Goal: Book appointment/travel/reservation

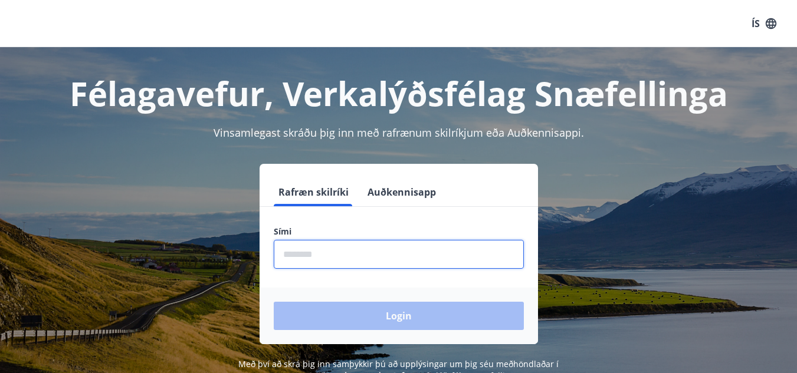
click at [302, 253] on input "phone" at bounding box center [399, 254] width 250 height 29
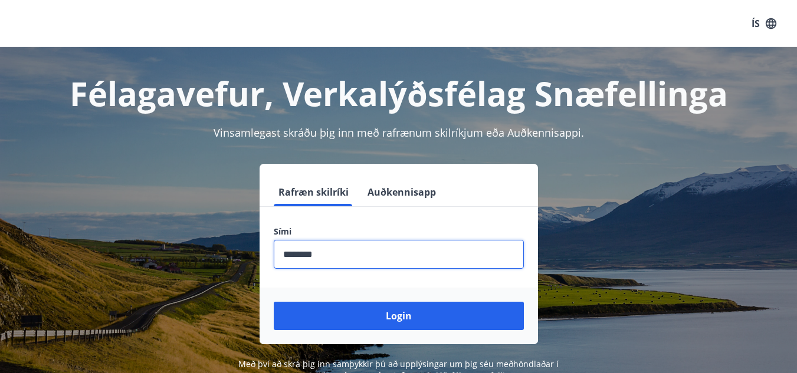
type input "********"
click at [274, 302] on button "Login" at bounding box center [399, 316] width 250 height 28
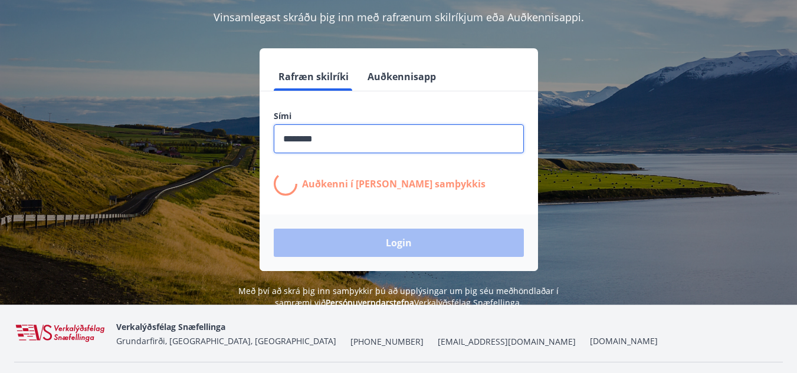
scroll to position [118, 0]
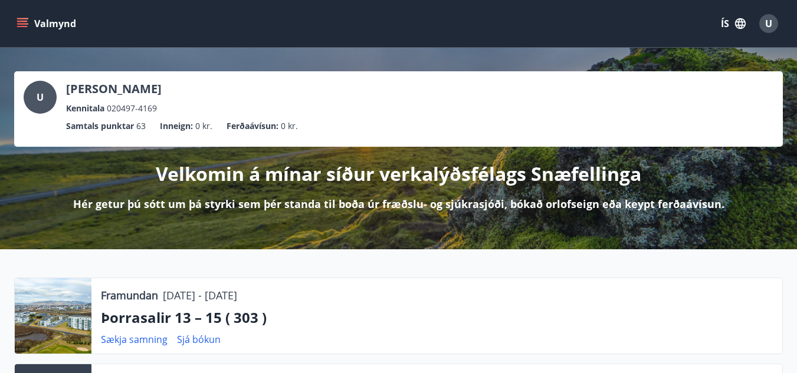
click at [25, 29] on icon "menu" at bounding box center [23, 24] width 12 height 12
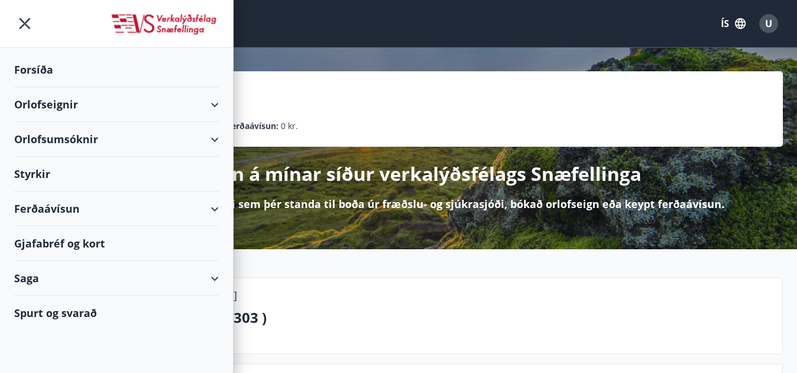
click at [723, 25] on button "ÍS" at bounding box center [733, 23] width 38 height 21
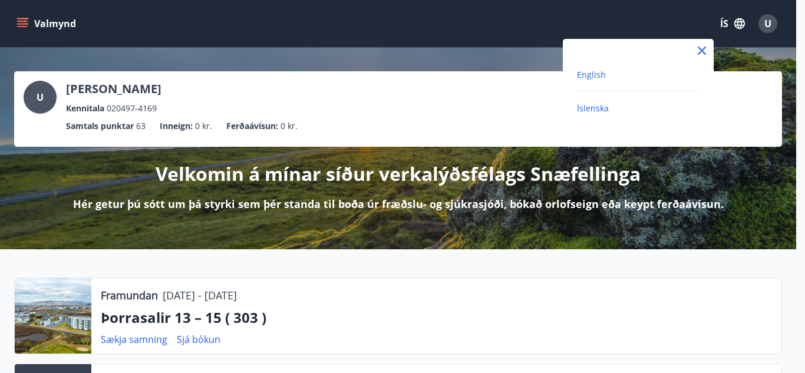
click at [585, 70] on span "English" at bounding box center [591, 74] width 29 height 11
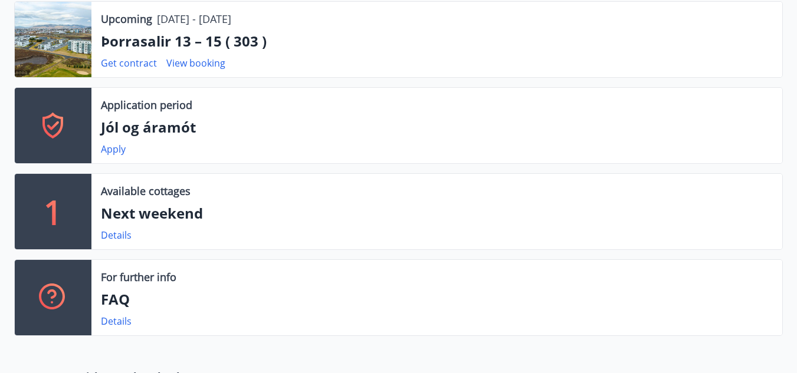
scroll to position [236, 0]
click at [106, 230] on link "Details" at bounding box center [116, 234] width 31 height 13
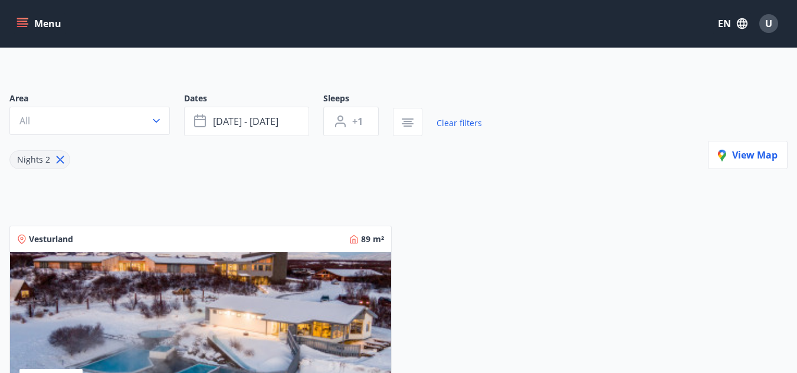
scroll to position [59, 0]
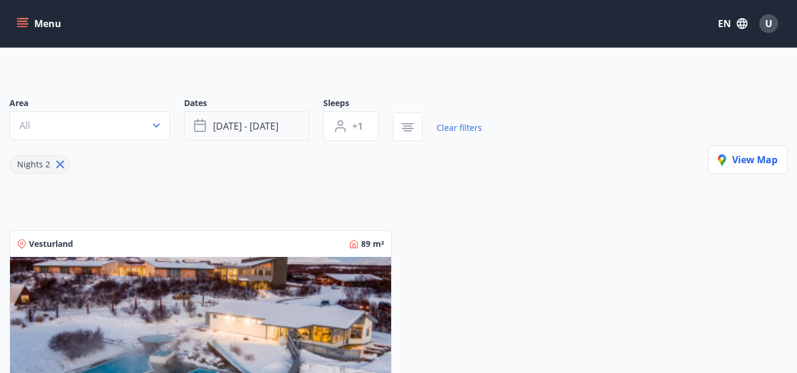
click at [243, 120] on span "Sep 12 - Sep 15" at bounding box center [245, 126] width 65 height 13
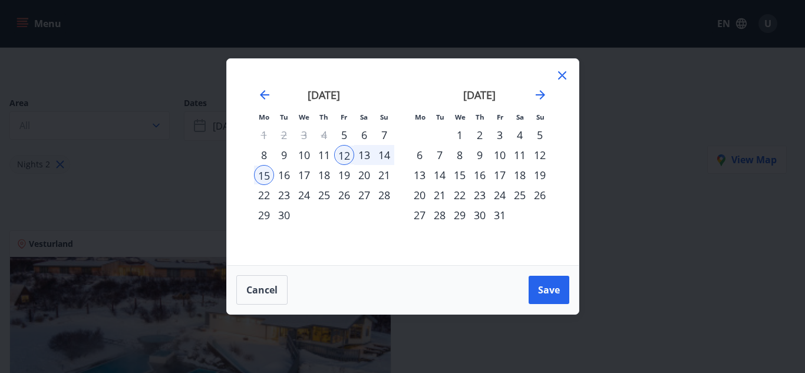
click at [342, 136] on div "5" at bounding box center [344, 135] width 20 height 20
click at [381, 134] on div "7" at bounding box center [384, 135] width 20 height 20
click at [548, 294] on span "Save" at bounding box center [549, 290] width 22 height 13
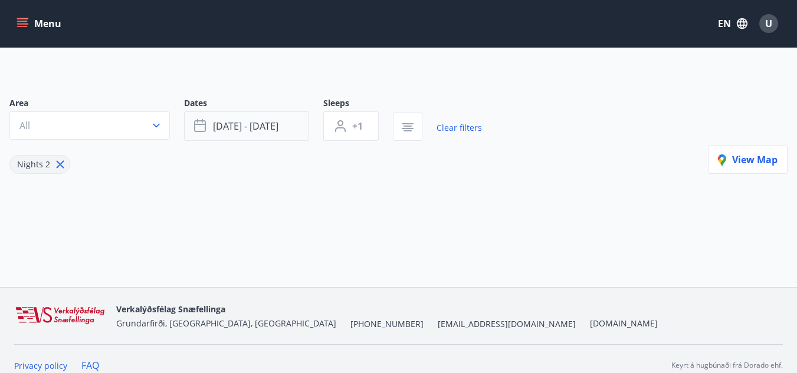
click at [252, 126] on span "Sep 05 - Sep 07" at bounding box center [245, 126] width 65 height 13
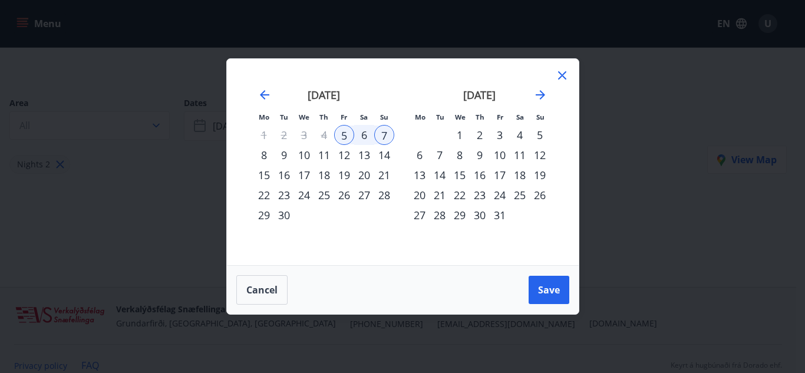
click at [363, 140] on div "6" at bounding box center [364, 135] width 20 height 20
click at [338, 134] on div "5" at bounding box center [344, 135] width 20 height 20
click at [361, 138] on div "6" at bounding box center [364, 135] width 20 height 20
click at [539, 288] on span "Save" at bounding box center [549, 290] width 22 height 13
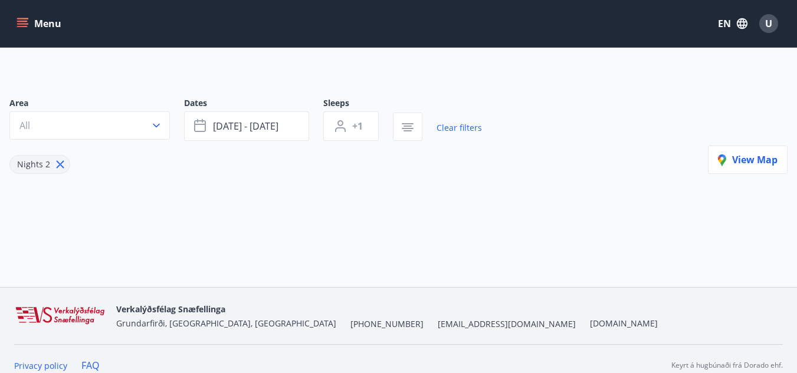
click at [57, 165] on icon at bounding box center [60, 164] width 13 height 13
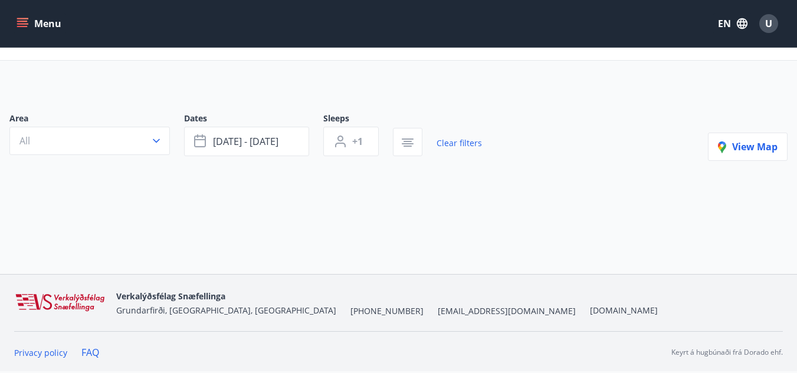
scroll to position [44, 0]
click at [126, 141] on button "All" at bounding box center [89, 141] width 160 height 28
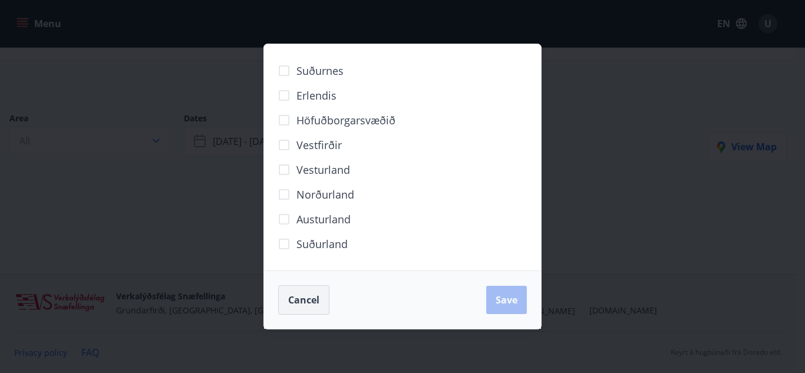
click at [297, 296] on span "Cancel" at bounding box center [303, 300] width 31 height 13
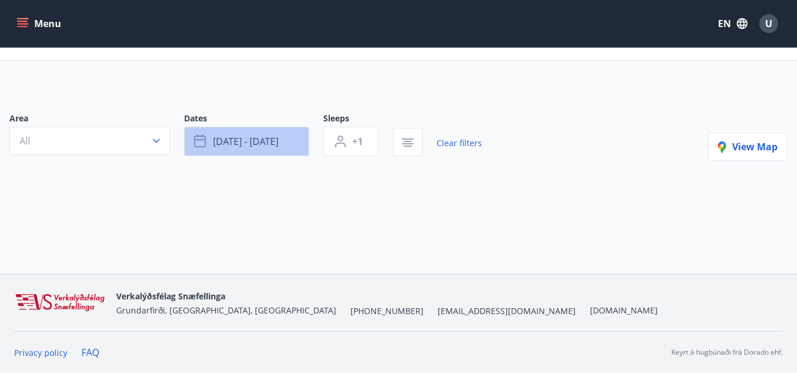
click at [206, 134] on button "Sep 05 - Sep 06" at bounding box center [246, 141] width 125 height 29
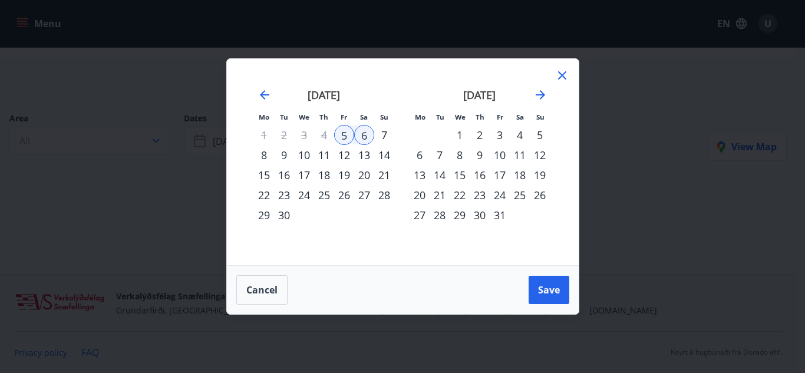
click at [340, 133] on div "5" at bounding box center [344, 135] width 20 height 20
click at [256, 94] on div "September 2025" at bounding box center [324, 99] width 140 height 52
click at [561, 71] on icon at bounding box center [562, 75] width 14 height 14
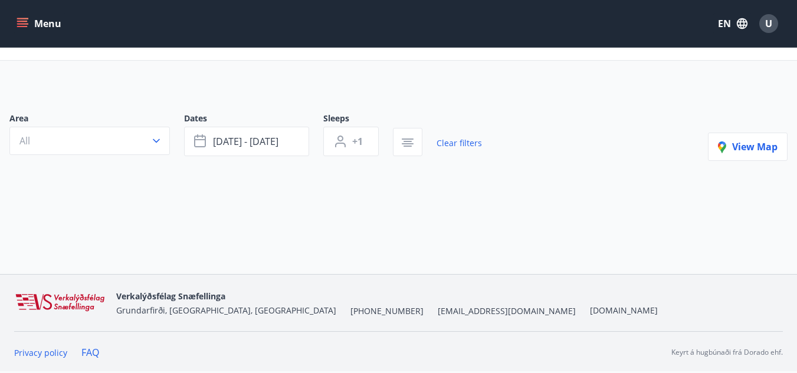
click at [17, 28] on icon "menu" at bounding box center [23, 24] width 12 height 12
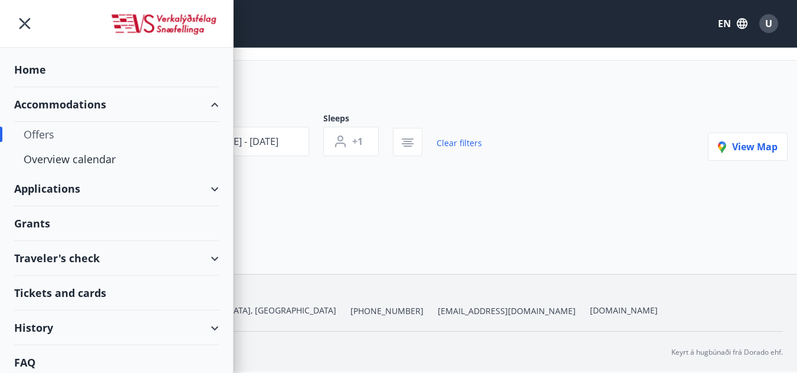
click at [43, 129] on div "Offers" at bounding box center [117, 134] width 186 height 25
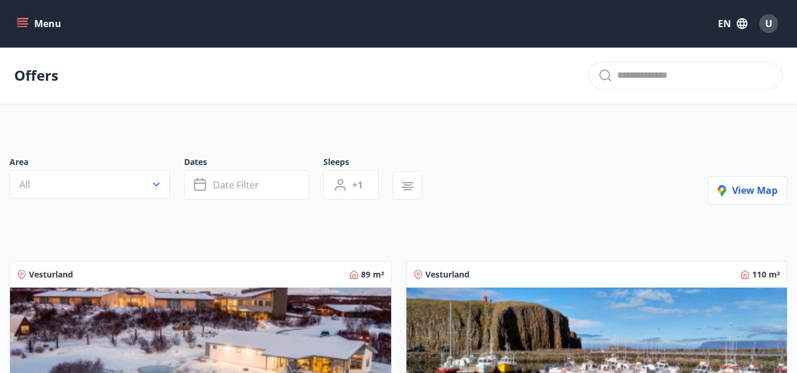
click at [422, 182] on div at bounding box center [415, 186] width 44 height 28
click at [417, 185] on button "button" at bounding box center [407, 186] width 29 height 28
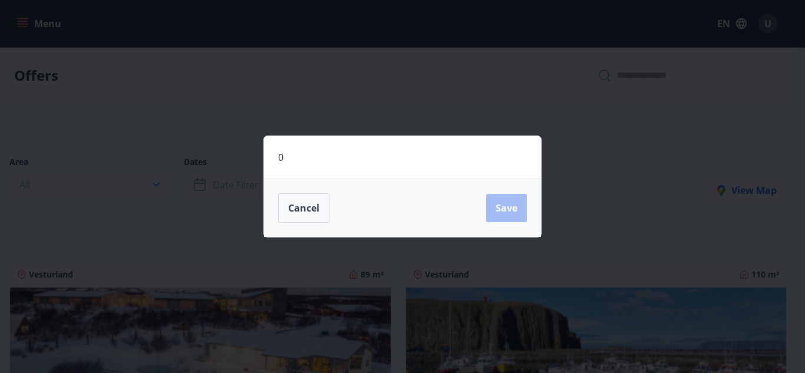
click at [579, 167] on div "0 Cancel Save" at bounding box center [402, 186] width 805 height 373
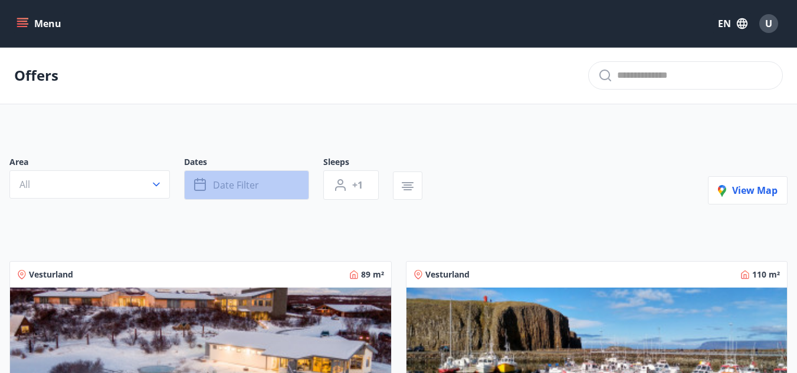
click at [209, 184] on button "Date filter" at bounding box center [246, 184] width 125 height 29
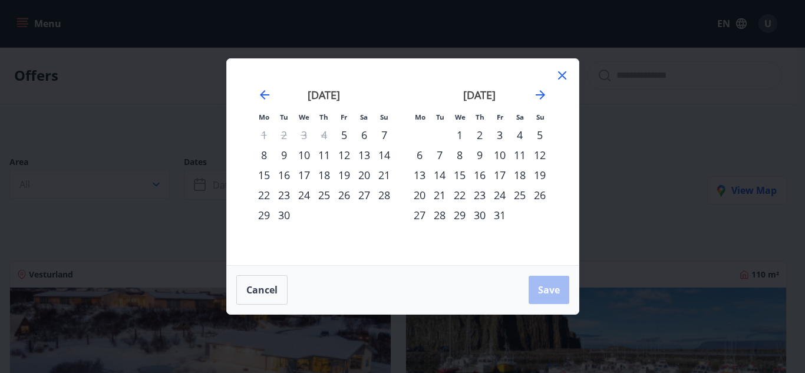
click at [340, 140] on div "5" at bounding box center [344, 135] width 20 height 20
click at [516, 282] on div "Cancel Save" at bounding box center [402, 289] width 333 height 29
click at [532, 287] on button "Save" at bounding box center [549, 290] width 41 height 28
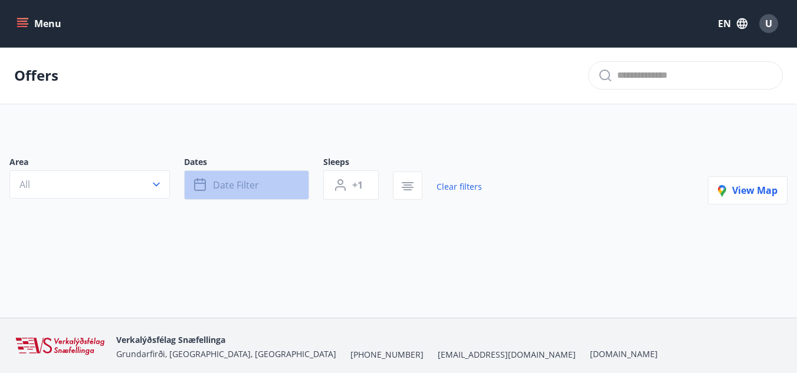
click at [235, 193] on button "Date filter" at bounding box center [246, 184] width 125 height 29
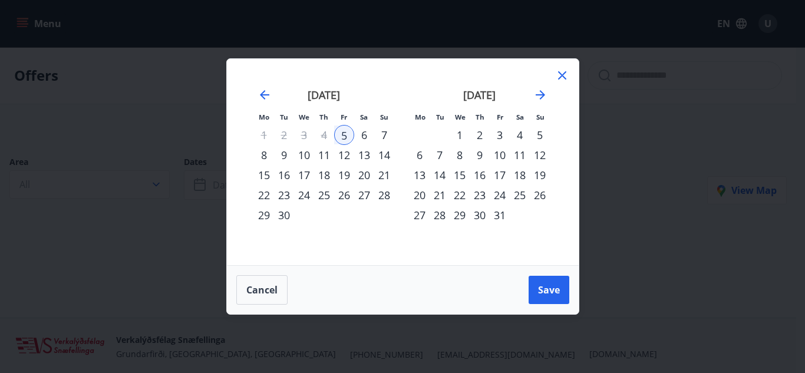
click at [381, 140] on div "7" at bounding box center [384, 135] width 20 height 20
click at [524, 291] on div "Cancel Save" at bounding box center [402, 289] width 333 height 29
click at [541, 287] on span "Save" at bounding box center [549, 290] width 22 height 13
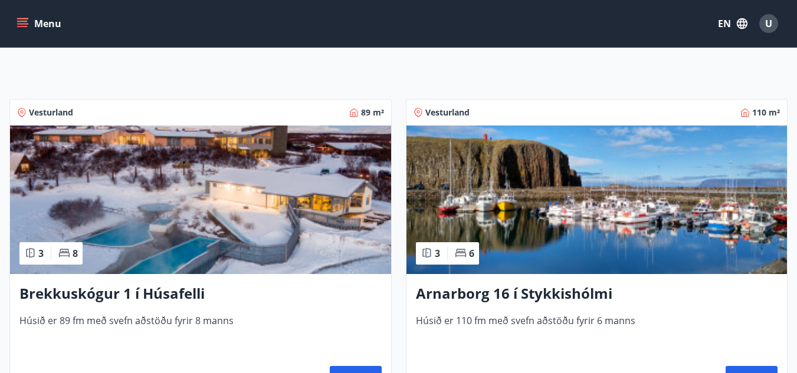
scroll to position [177, 0]
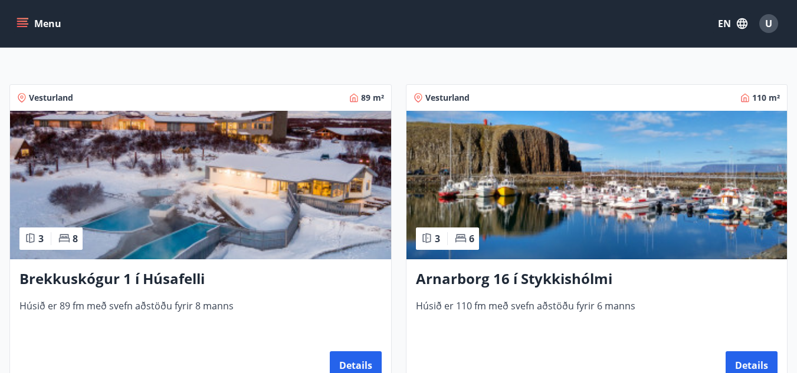
click at [245, 200] on img at bounding box center [200, 185] width 381 height 149
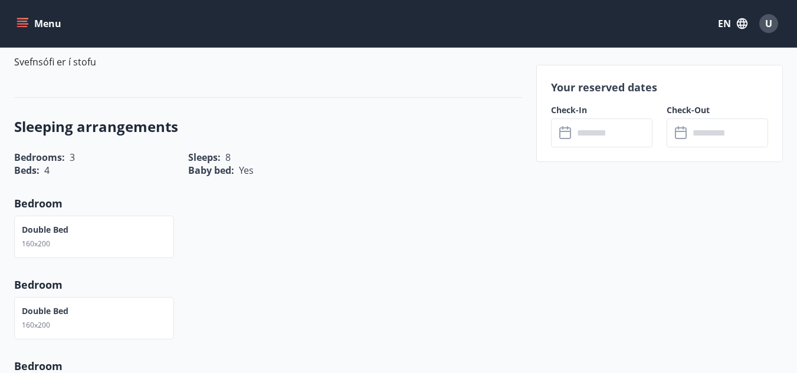
scroll to position [413, 0]
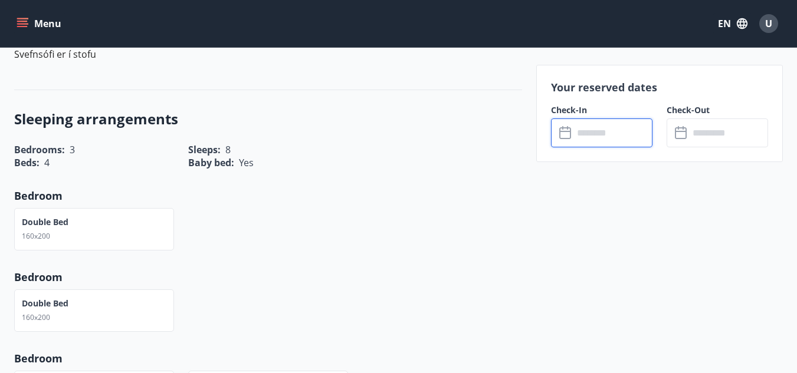
click at [587, 140] on input "text" at bounding box center [612, 133] width 79 height 29
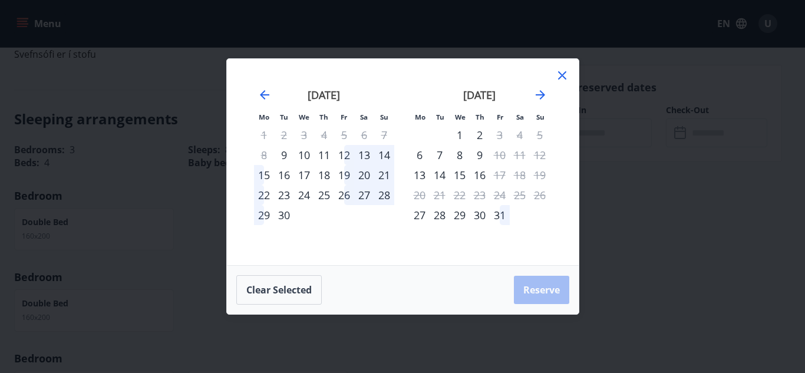
click at [558, 76] on icon at bounding box center [562, 75] width 14 height 14
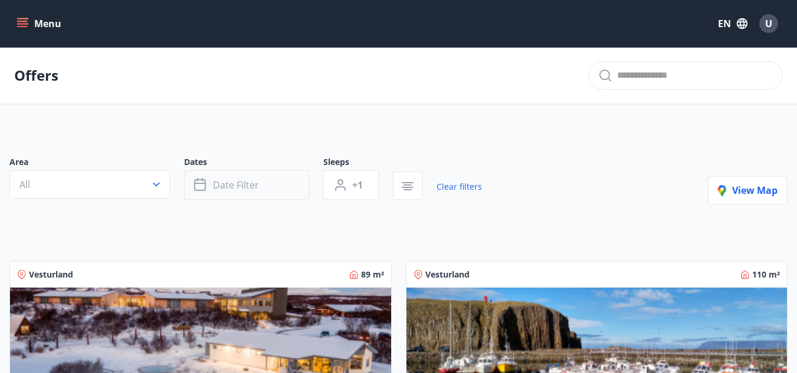
click at [267, 186] on button "Date filter" at bounding box center [246, 184] width 125 height 29
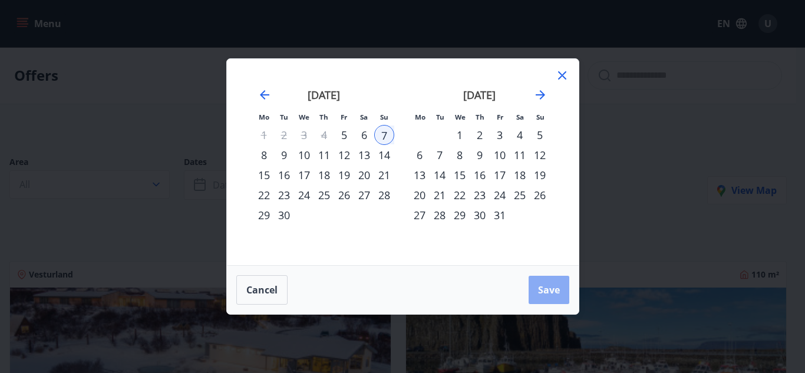
click at [557, 297] on button "Save" at bounding box center [549, 290] width 41 height 28
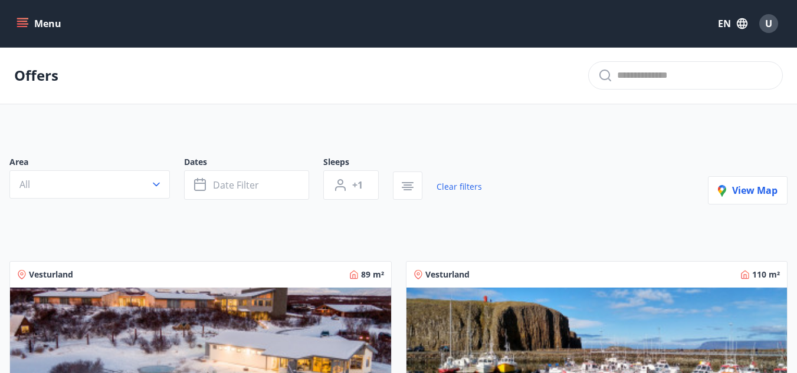
click at [607, 274] on div "Vesturland 110 m²" at bounding box center [596, 275] width 367 height 12
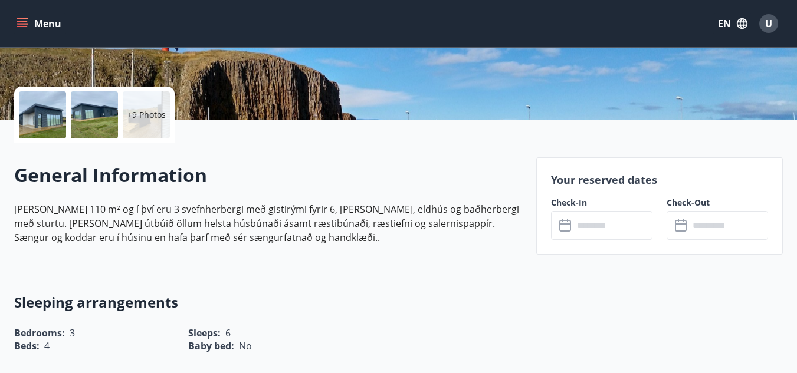
scroll to position [236, 0]
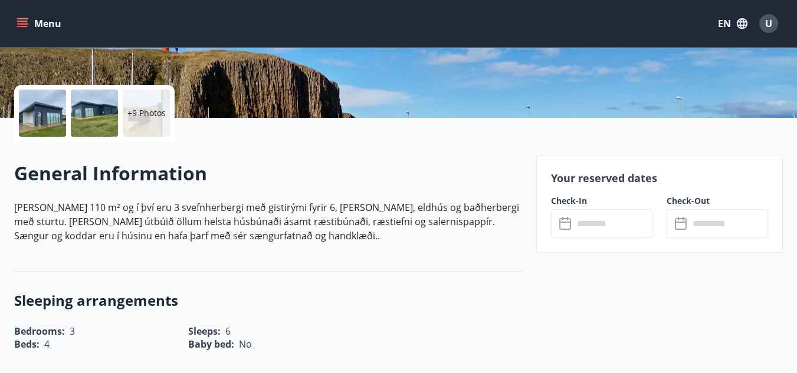
click at [633, 221] on input "text" at bounding box center [612, 223] width 79 height 29
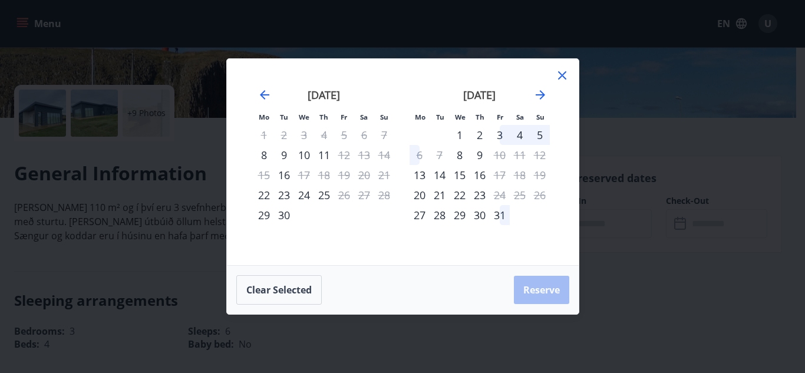
click at [568, 74] on icon at bounding box center [562, 75] width 14 height 14
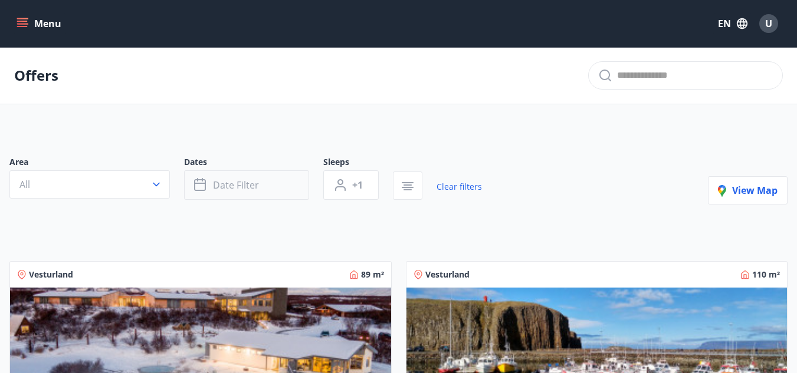
click at [258, 185] on button "Date filter" at bounding box center [246, 184] width 125 height 29
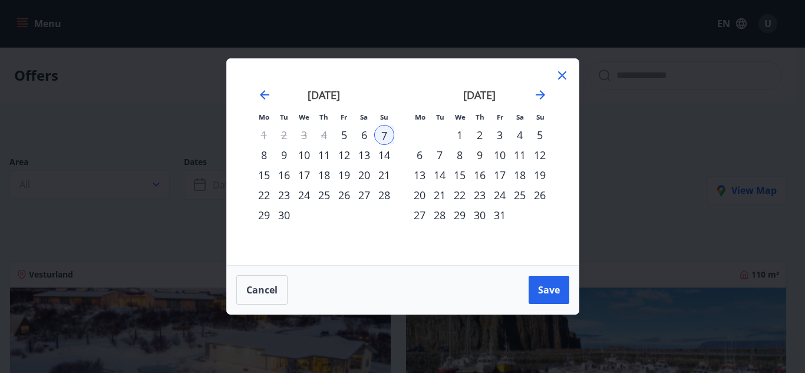
click at [563, 74] on icon at bounding box center [562, 75] width 8 height 8
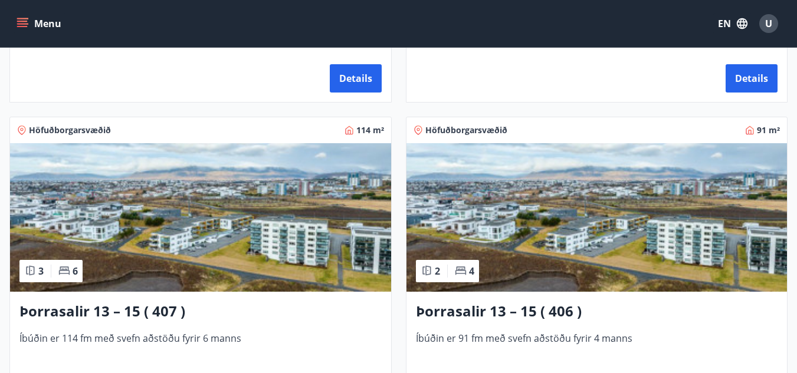
scroll to position [1179, 0]
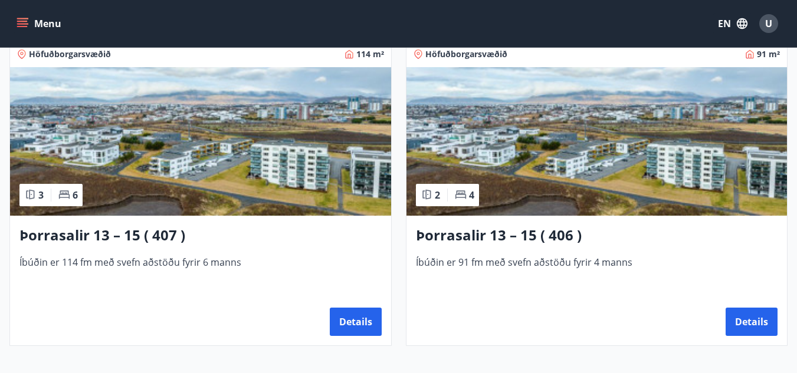
click at [25, 22] on icon "menu" at bounding box center [22, 21] width 11 height 1
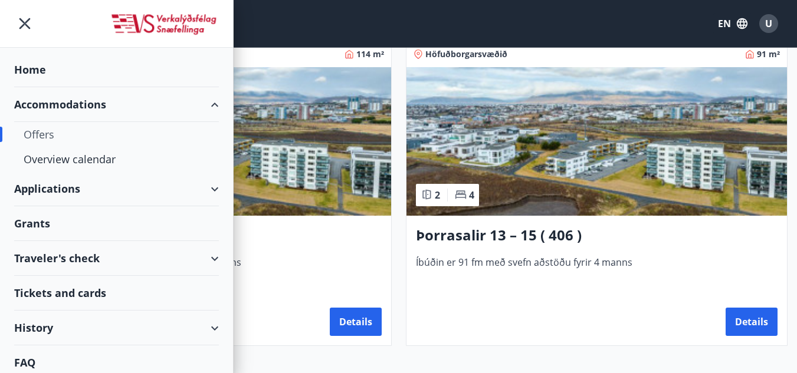
click at [133, 108] on div "Accommodations" at bounding box center [116, 104] width 205 height 35
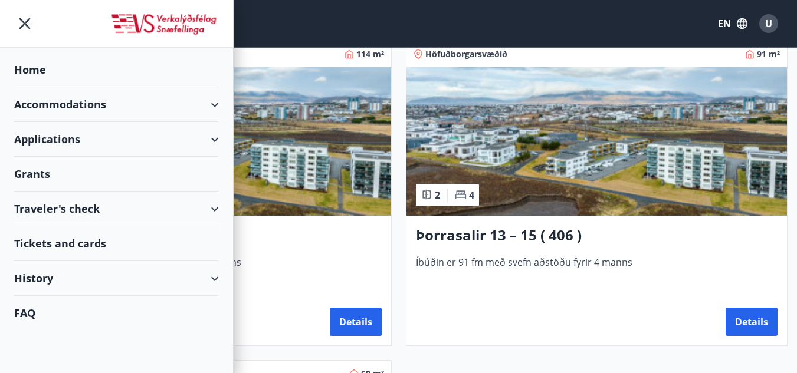
click at [185, 137] on div "Applications" at bounding box center [116, 139] width 205 height 35
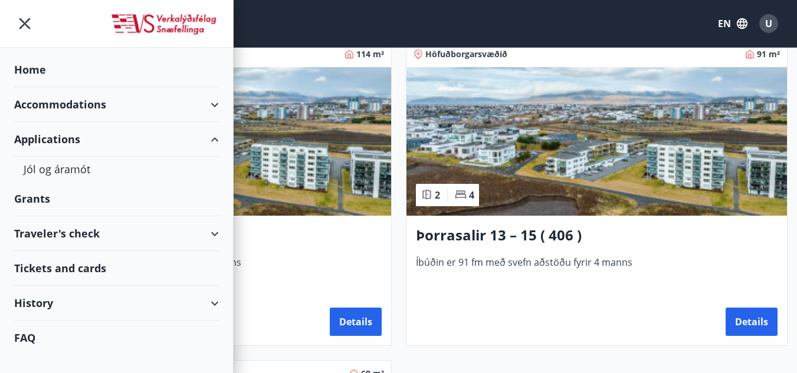
click at [185, 140] on div "Applications" at bounding box center [116, 139] width 205 height 35
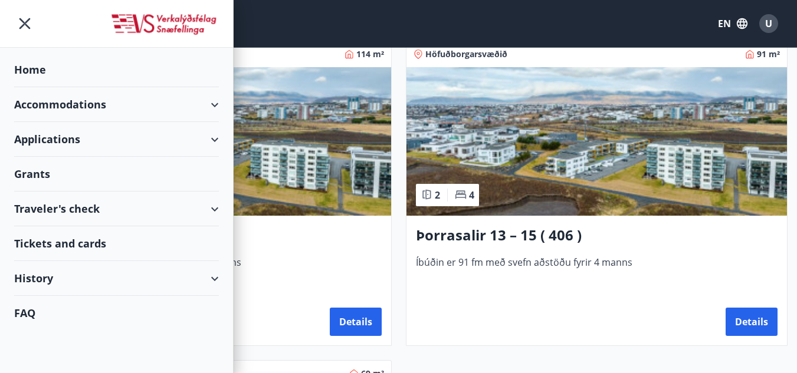
click at [175, 210] on div "Traveler's check" at bounding box center [116, 209] width 205 height 35
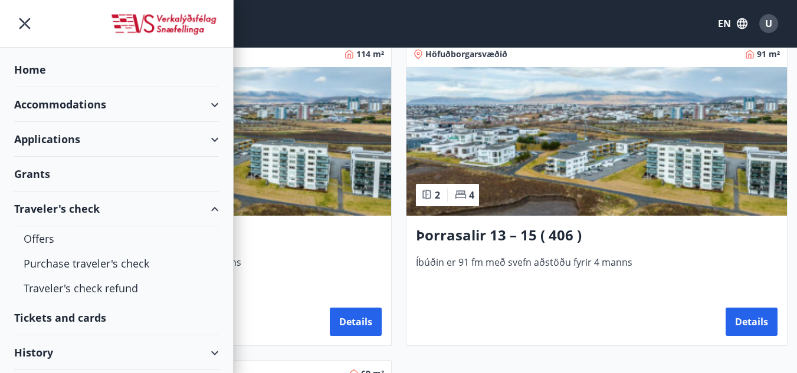
click at [175, 210] on div "Traveler's check" at bounding box center [116, 209] width 205 height 35
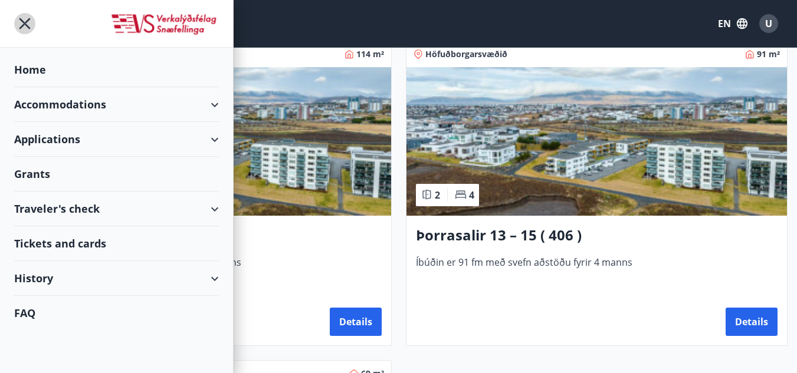
click at [26, 28] on icon "menu" at bounding box center [24, 23] width 21 height 21
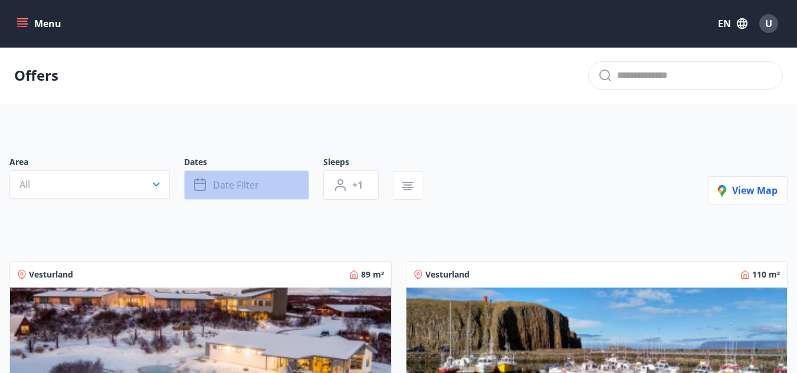
click at [210, 189] on button "Date filter" at bounding box center [246, 184] width 125 height 29
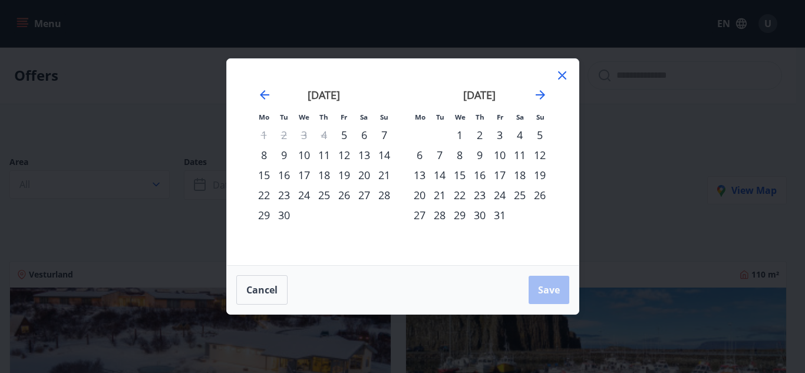
click at [171, 127] on div "Mo Tu We Th Fr Sa Su Mo Tu We Th Fr Sa Su August 2025 1 2 3 4 5 6 7 8 9 10 11 1…" at bounding box center [402, 186] width 805 height 373
click at [251, 296] on span "Cancel" at bounding box center [261, 290] width 31 height 13
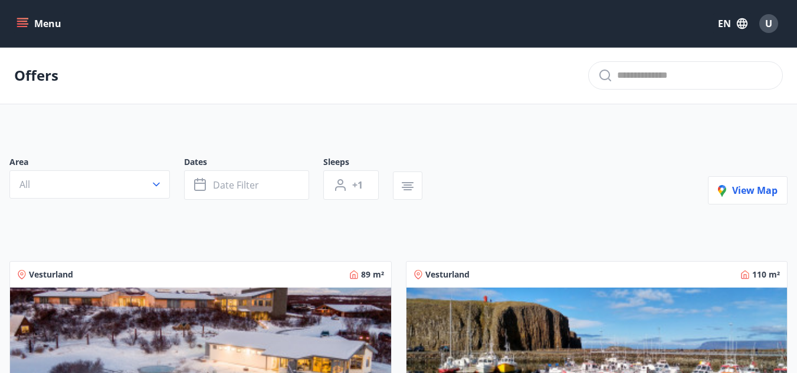
click at [29, 27] on button "Menu" at bounding box center [40, 23] width 52 height 21
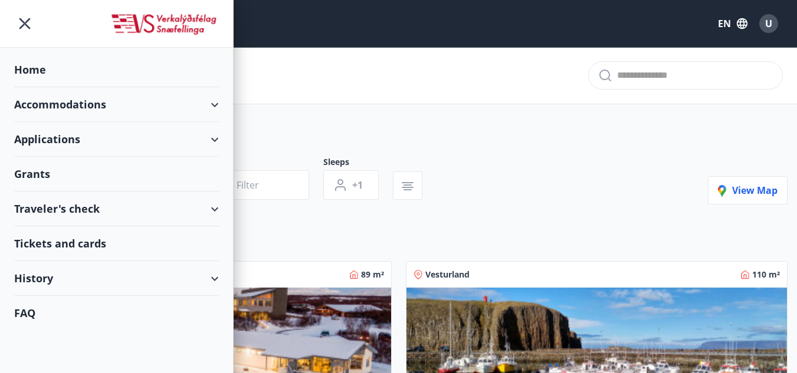
click at [48, 70] on div "Home" at bounding box center [116, 69] width 205 height 35
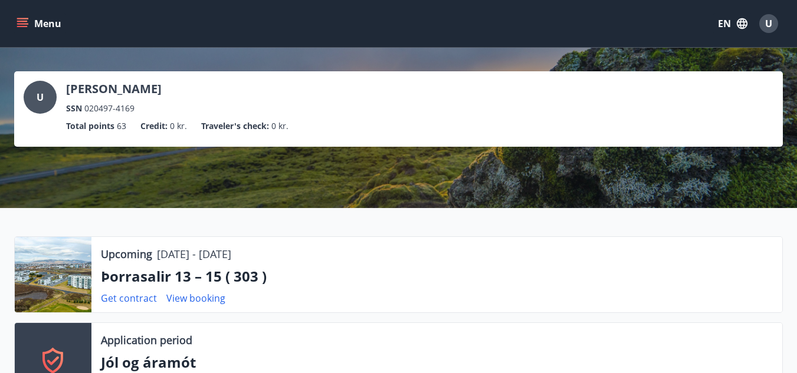
click at [723, 22] on button "EN" at bounding box center [732, 23] width 39 height 21
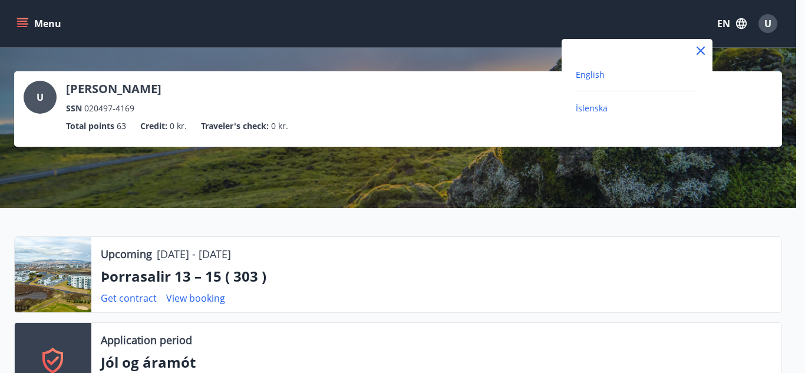
click at [590, 111] on span "Íslenska" at bounding box center [592, 108] width 32 height 11
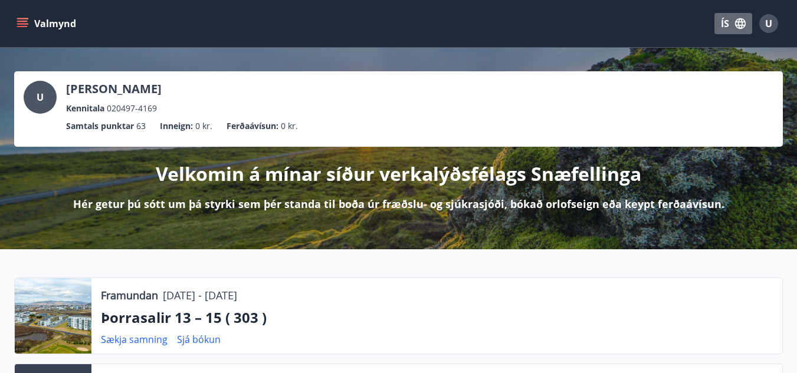
click at [723, 22] on button "ÍS" at bounding box center [733, 23] width 38 height 21
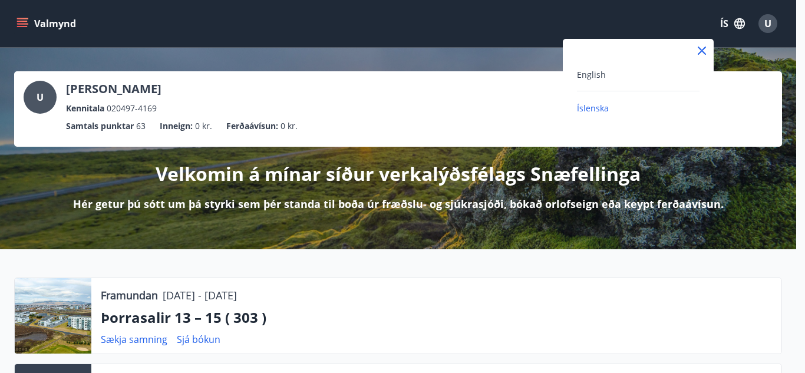
click at [575, 74] on div "English Íslenska" at bounding box center [638, 91] width 151 height 48
click at [582, 71] on span "English" at bounding box center [591, 74] width 29 height 11
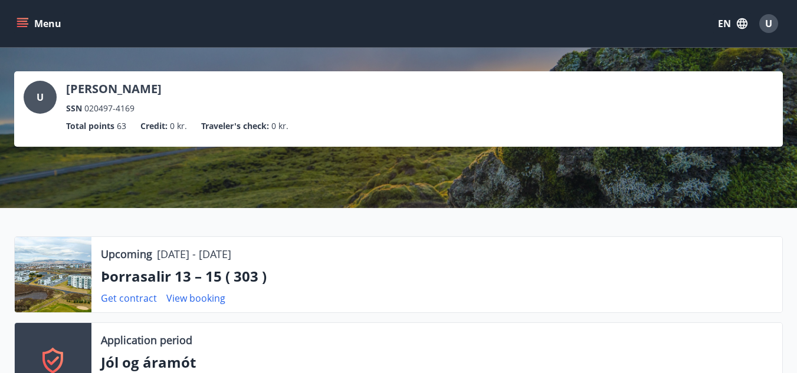
click at [17, 21] on icon "menu" at bounding box center [23, 24] width 12 height 12
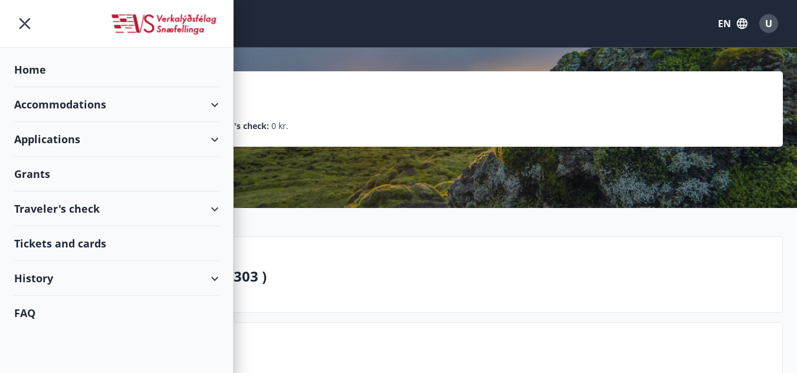
click at [97, 105] on div "Accommodations" at bounding box center [116, 104] width 205 height 35
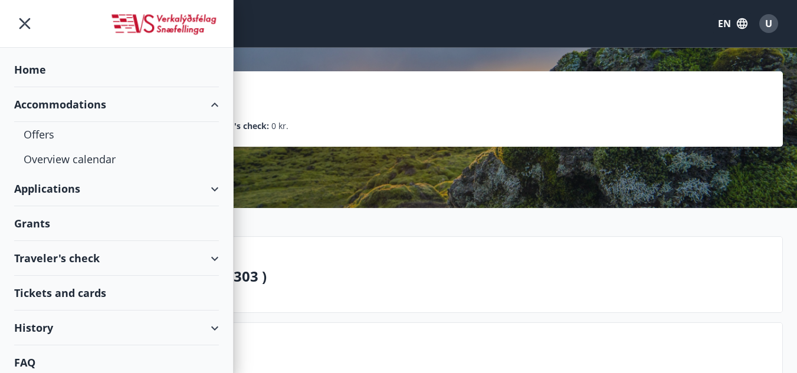
click at [107, 107] on div "Accommodations" at bounding box center [116, 104] width 205 height 35
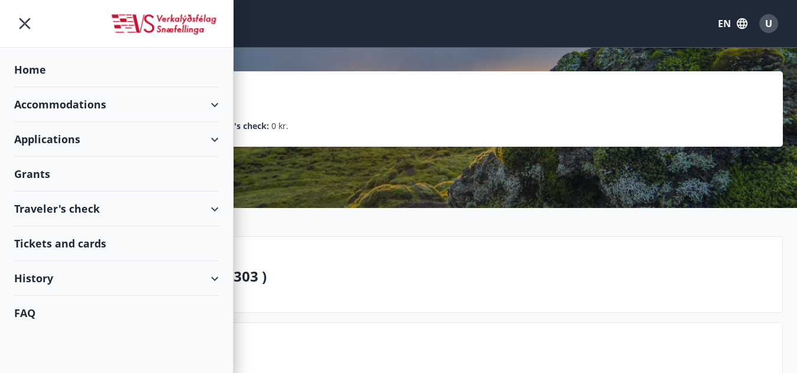
click at [85, 148] on div "Applications" at bounding box center [116, 139] width 205 height 35
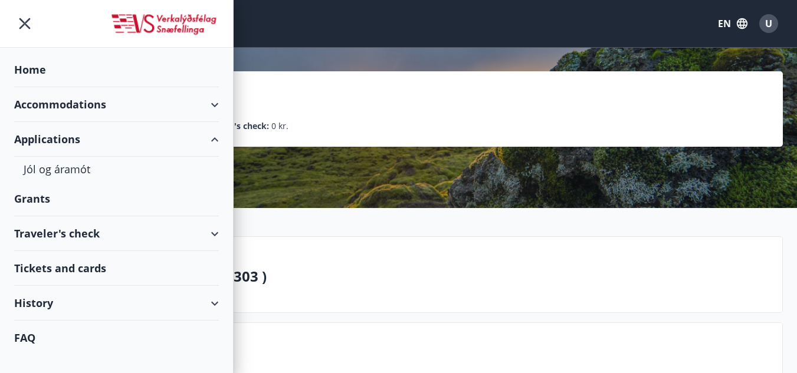
click at [85, 148] on div "Applications" at bounding box center [116, 139] width 205 height 35
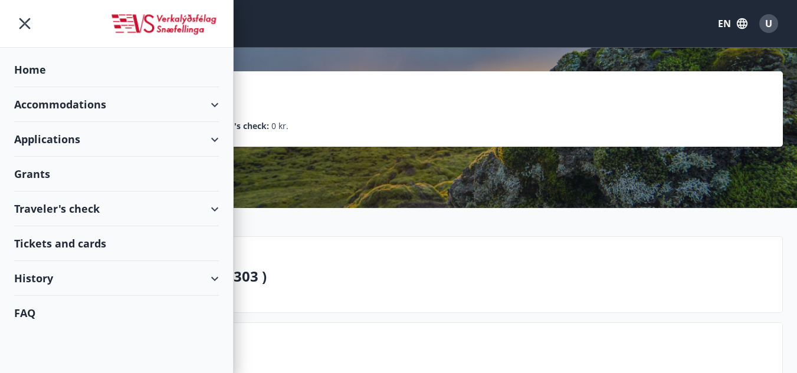
click at [57, 204] on div "Traveler's check" at bounding box center [116, 209] width 205 height 35
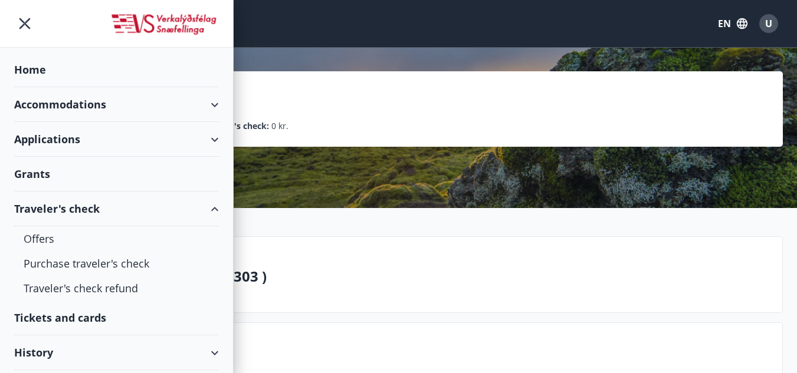
click at [63, 204] on div "Traveler's check" at bounding box center [116, 209] width 205 height 35
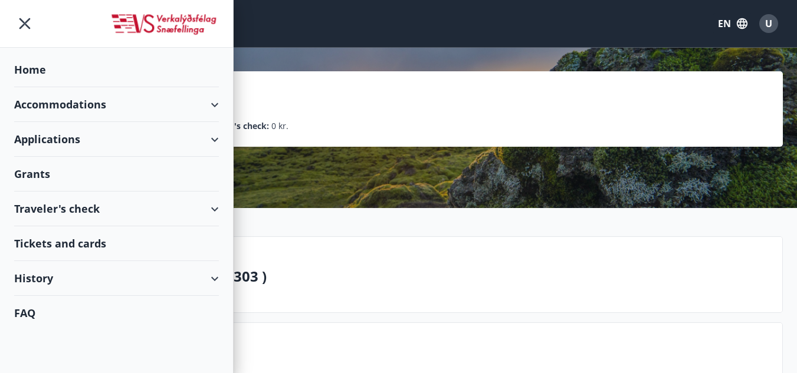
click at [54, 241] on div "Tickets and cards" at bounding box center [116, 243] width 205 height 35
